Goal: Information Seeking & Learning: Learn about a topic

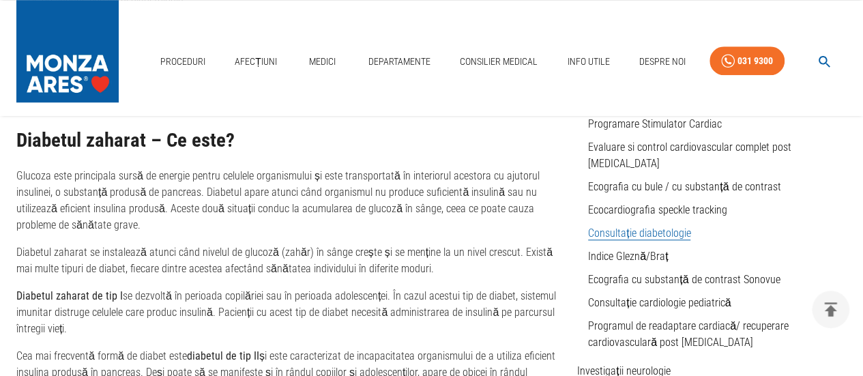
scroll to position [341, 0]
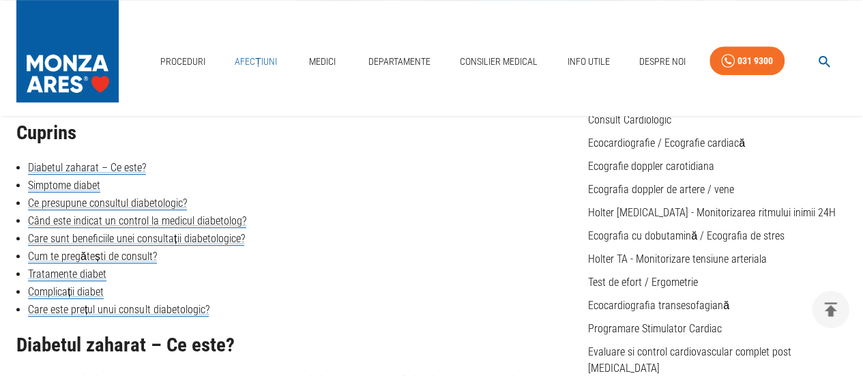
click at [250, 59] on link "Afecțiuni" at bounding box center [255, 62] width 53 height 28
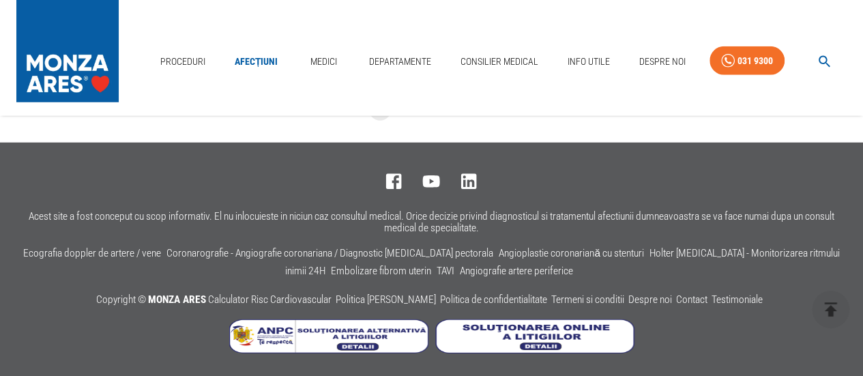
scroll to position [1745, 0]
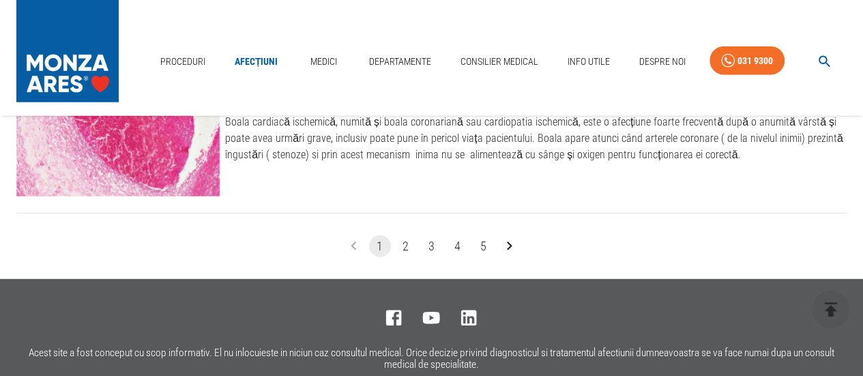
click at [482, 241] on button "5" at bounding box center [484, 246] width 22 height 22
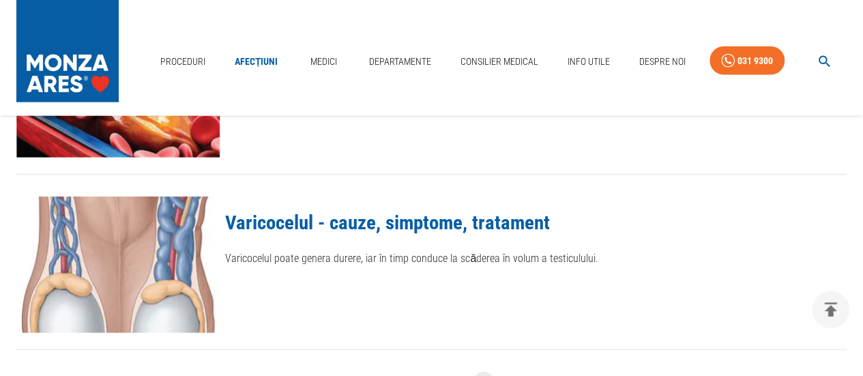
scroll to position [1813, 0]
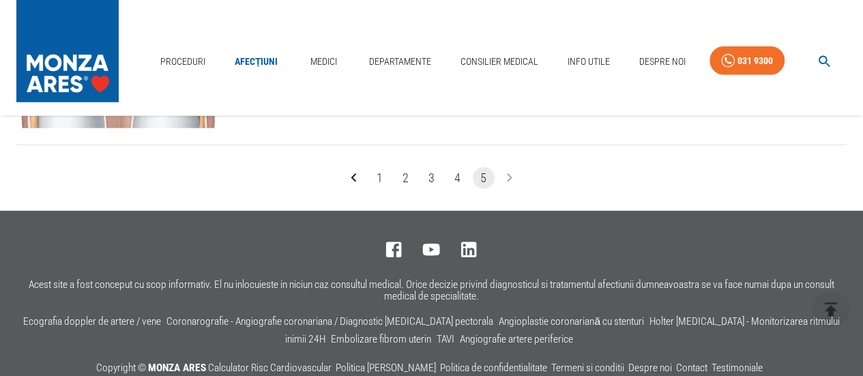
click at [458, 174] on button "4" at bounding box center [458, 178] width 22 height 22
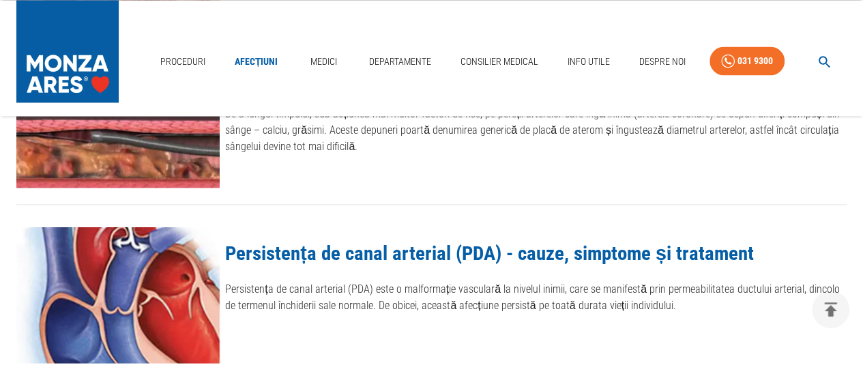
scroll to position [1023, 0]
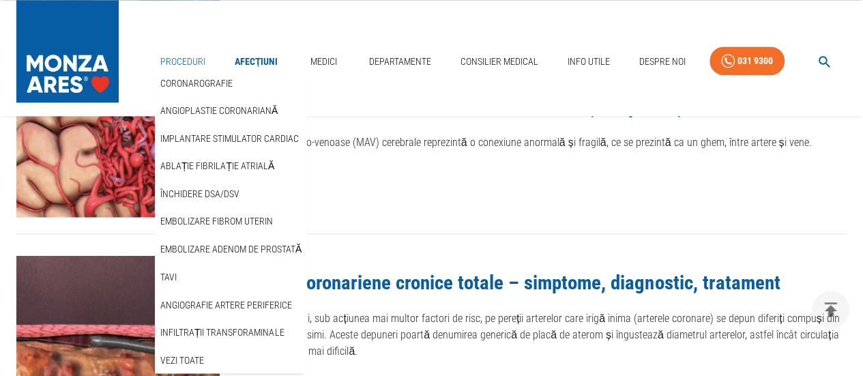
click at [173, 61] on link "Proceduri" at bounding box center [183, 62] width 56 height 28
